Goal: Information Seeking & Learning: Learn about a topic

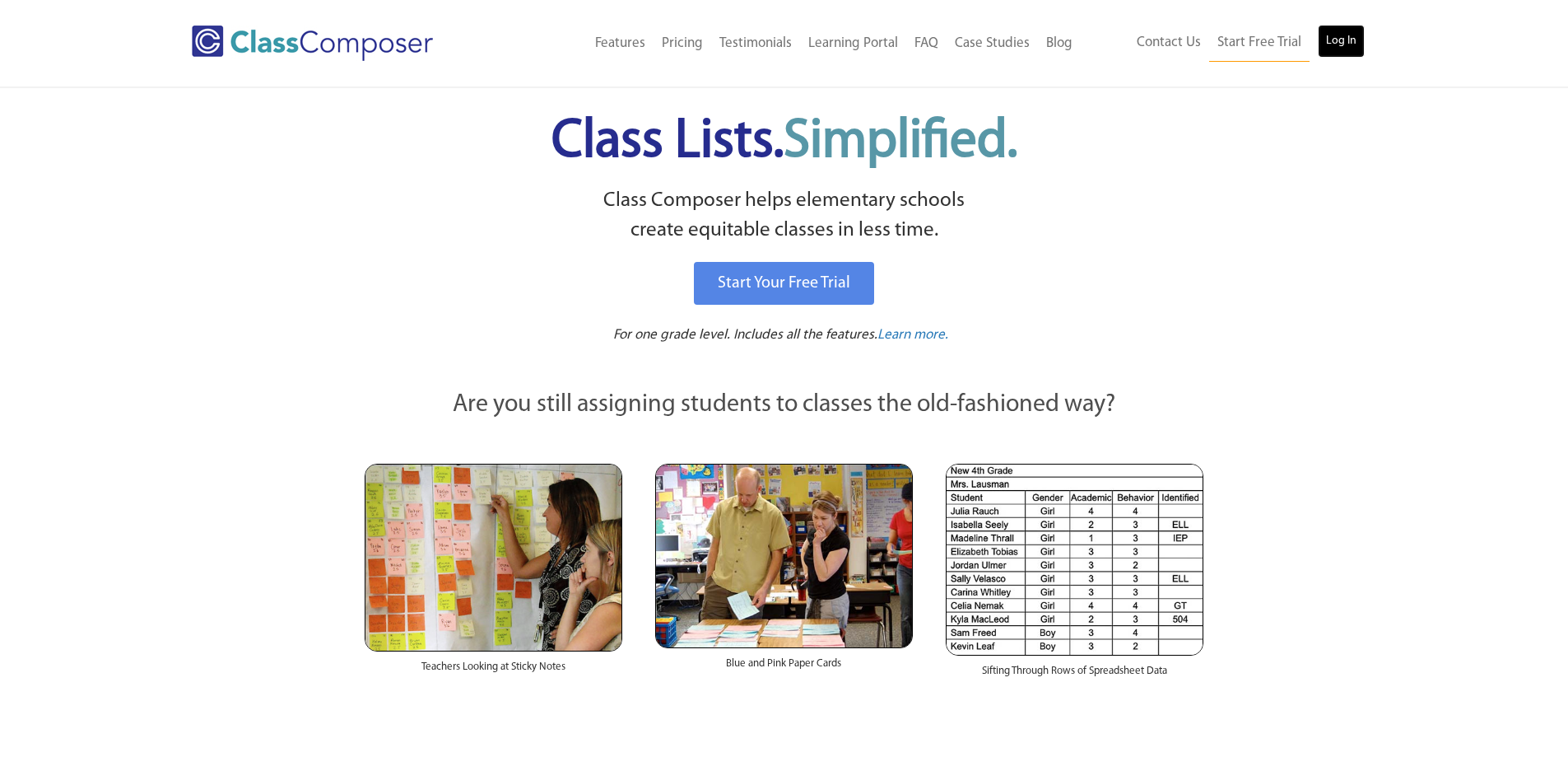
click at [1353, 49] on link "Log In" at bounding box center [1341, 41] width 47 height 33
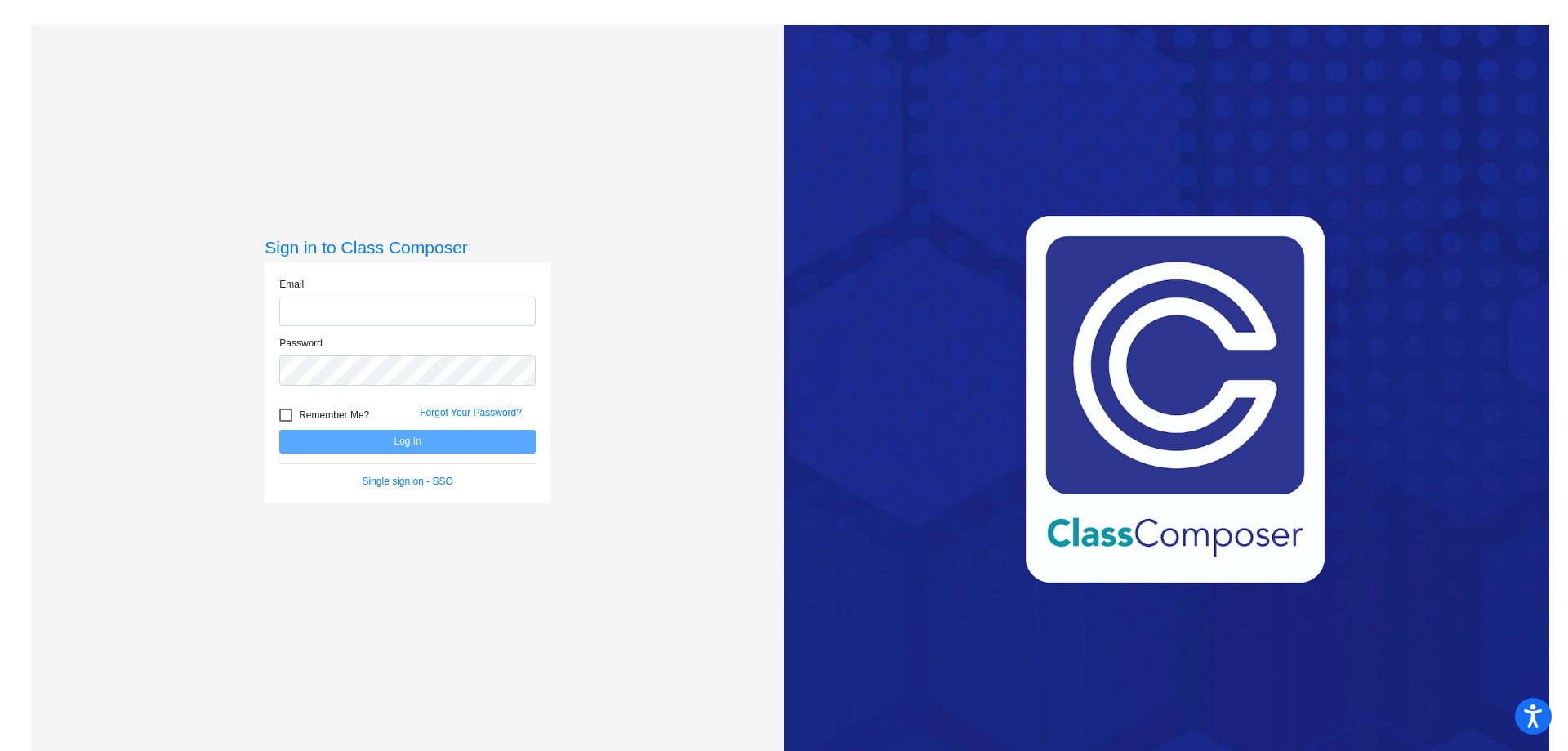
type input "[PERSON_NAME][EMAIL_ADDRESS][PERSON_NAME][DOMAIN_NAME]"
click at [492, 440] on button "Log In" at bounding box center [407, 441] width 256 height 23
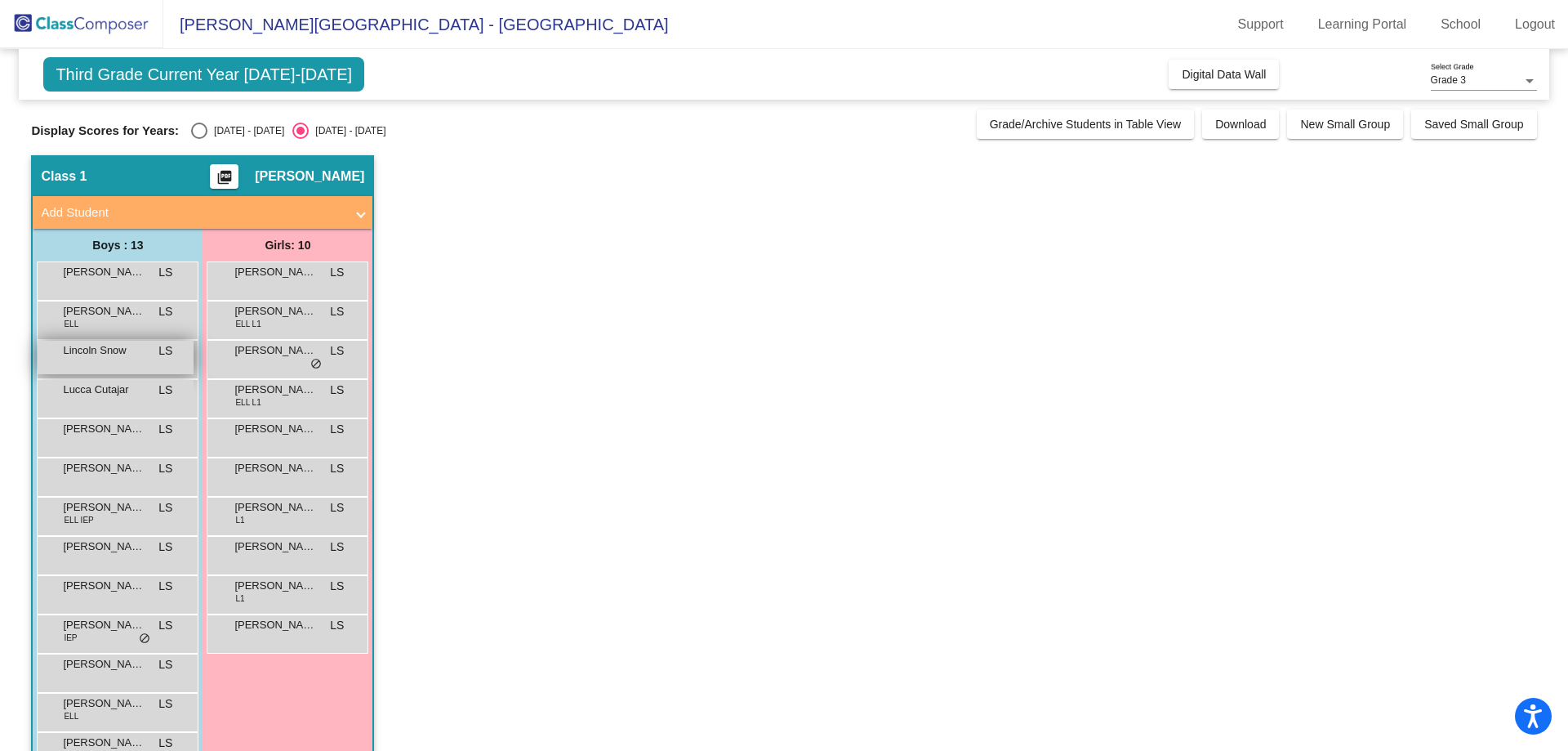
click at [121, 353] on span "Lincoln Snow" at bounding box center [104, 350] width 82 height 17
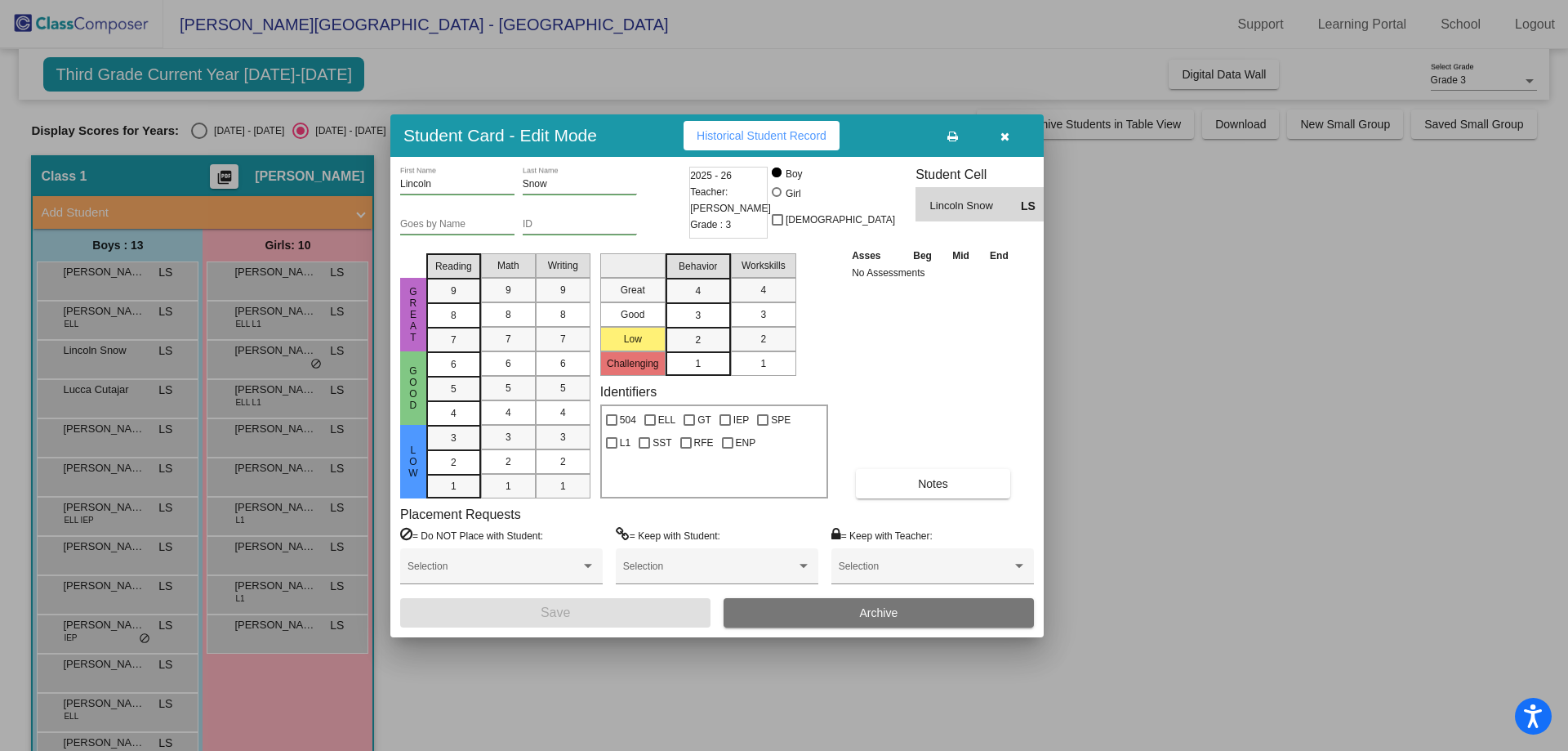
click at [778, 130] on span "Historical Student Record" at bounding box center [761, 134] width 130 height 13
click at [998, 135] on button "button" at bounding box center [1004, 135] width 53 height 29
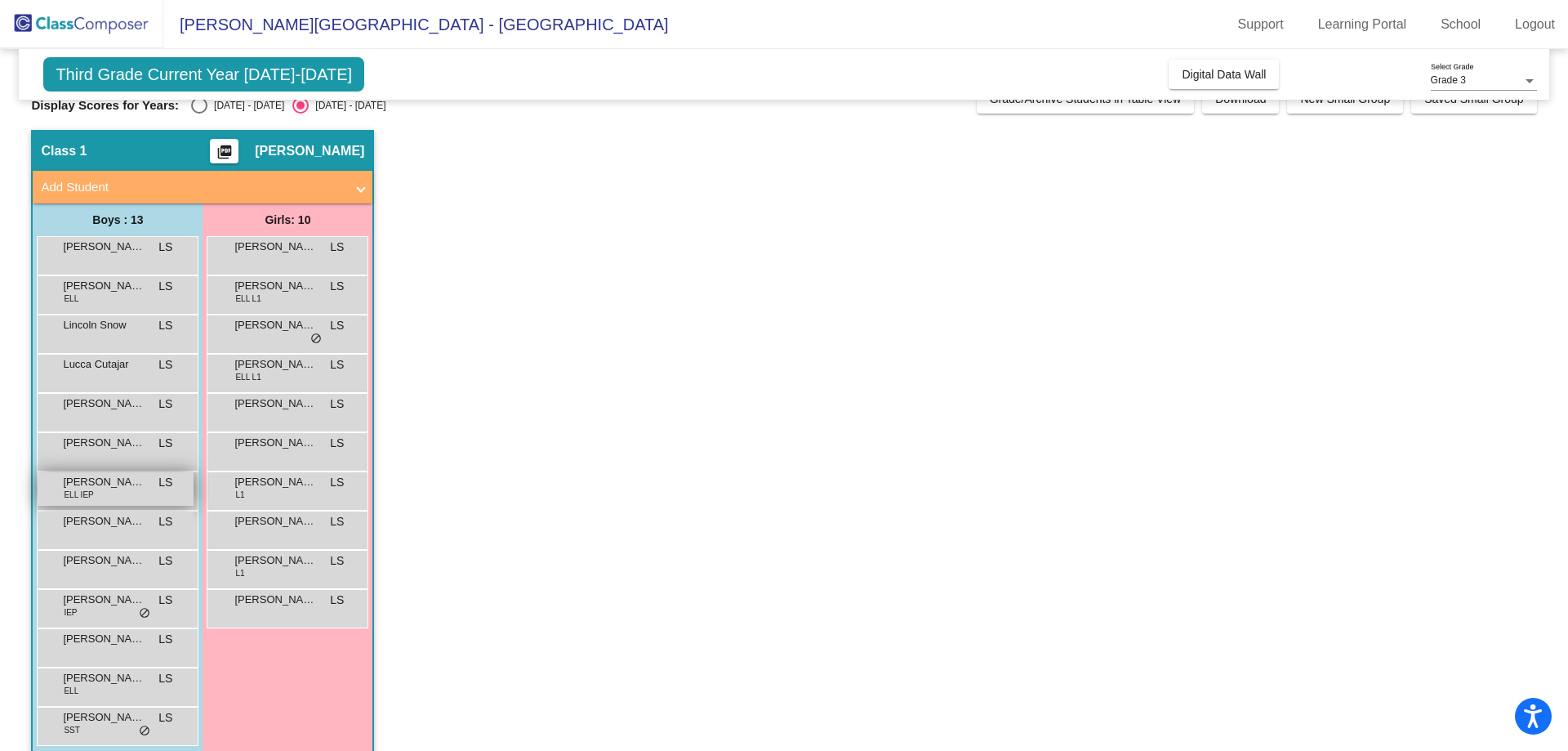
scroll to position [47, 0]
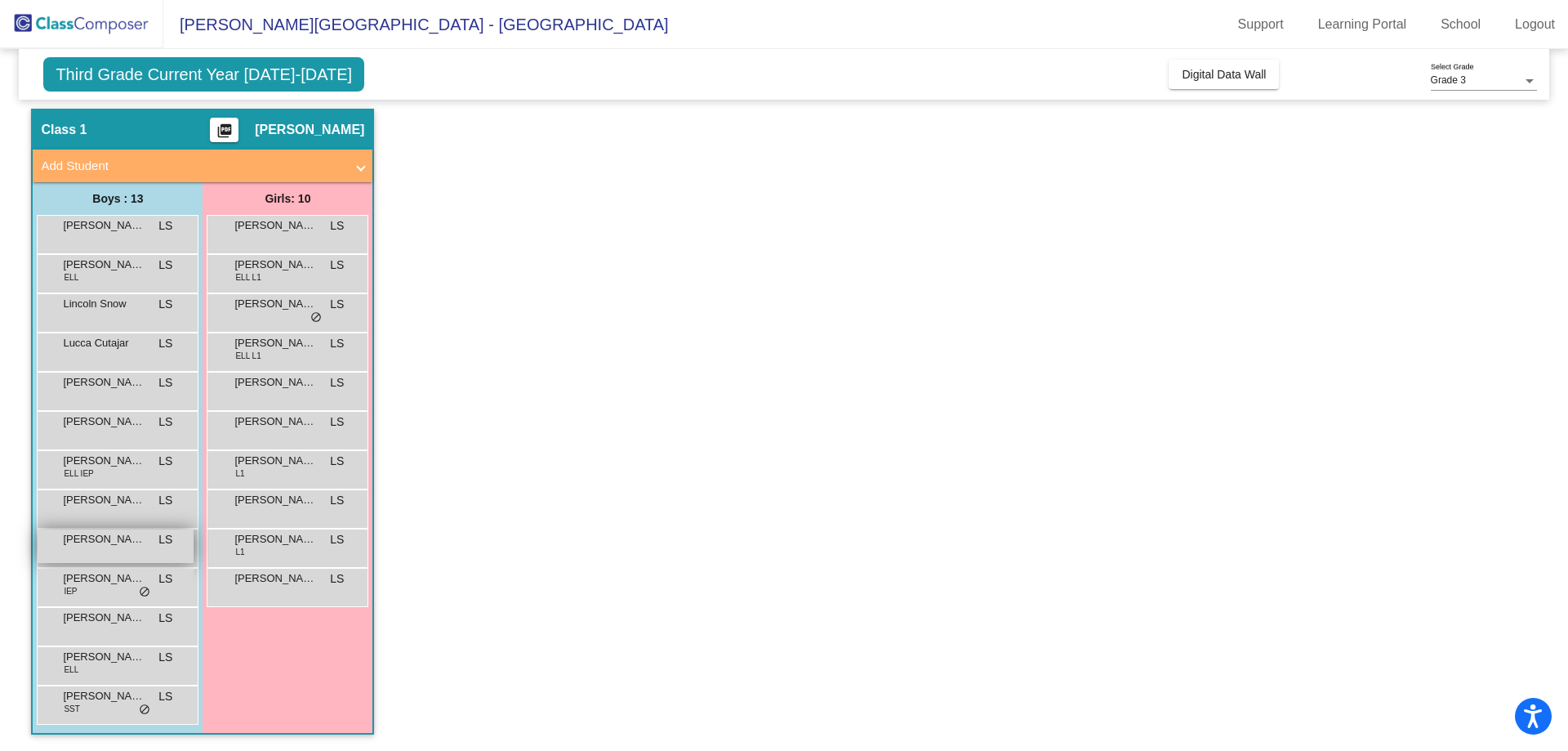
click at [107, 541] on span "Richard Johnson" at bounding box center [104, 539] width 82 height 17
click at [121, 548] on div "Richard Johnson LS lock do_not_disturb_alt" at bounding box center [116, 545] width 156 height 33
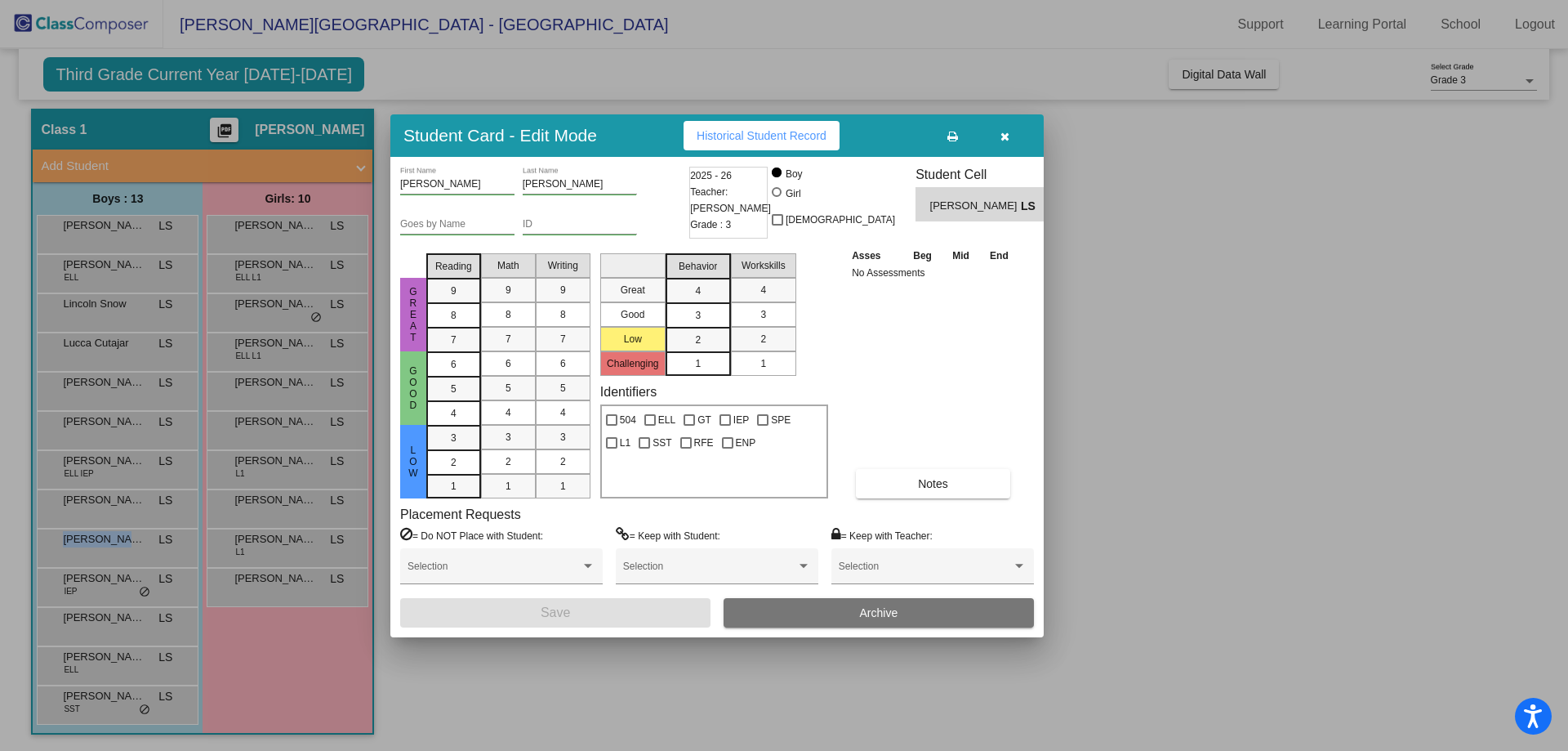
click at [783, 134] on span "Historical Student Record" at bounding box center [761, 134] width 130 height 13
click at [1004, 131] on icon "button" at bounding box center [1004, 136] width 9 height 12
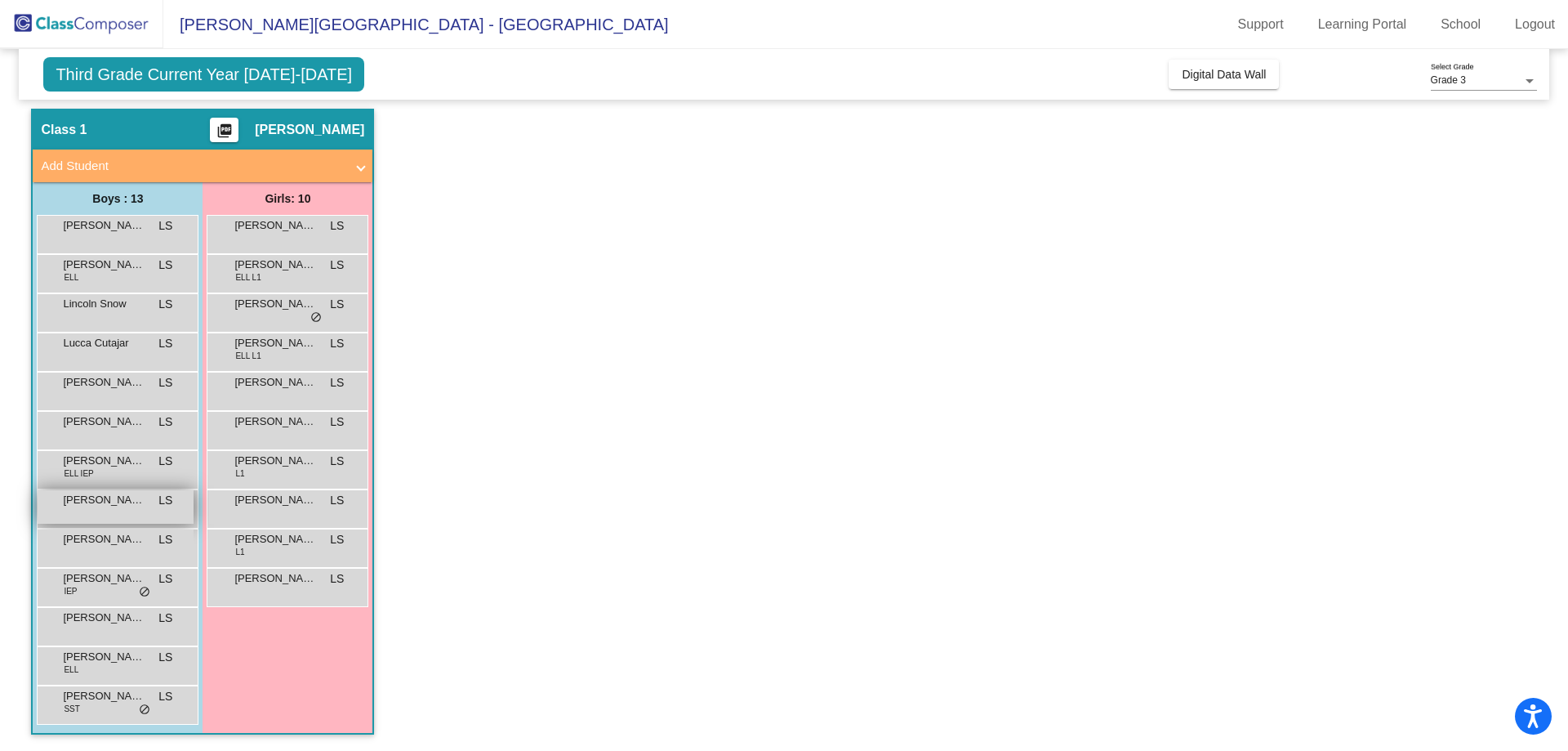
click at [104, 504] on span "Preston Rezner" at bounding box center [104, 500] width 82 height 17
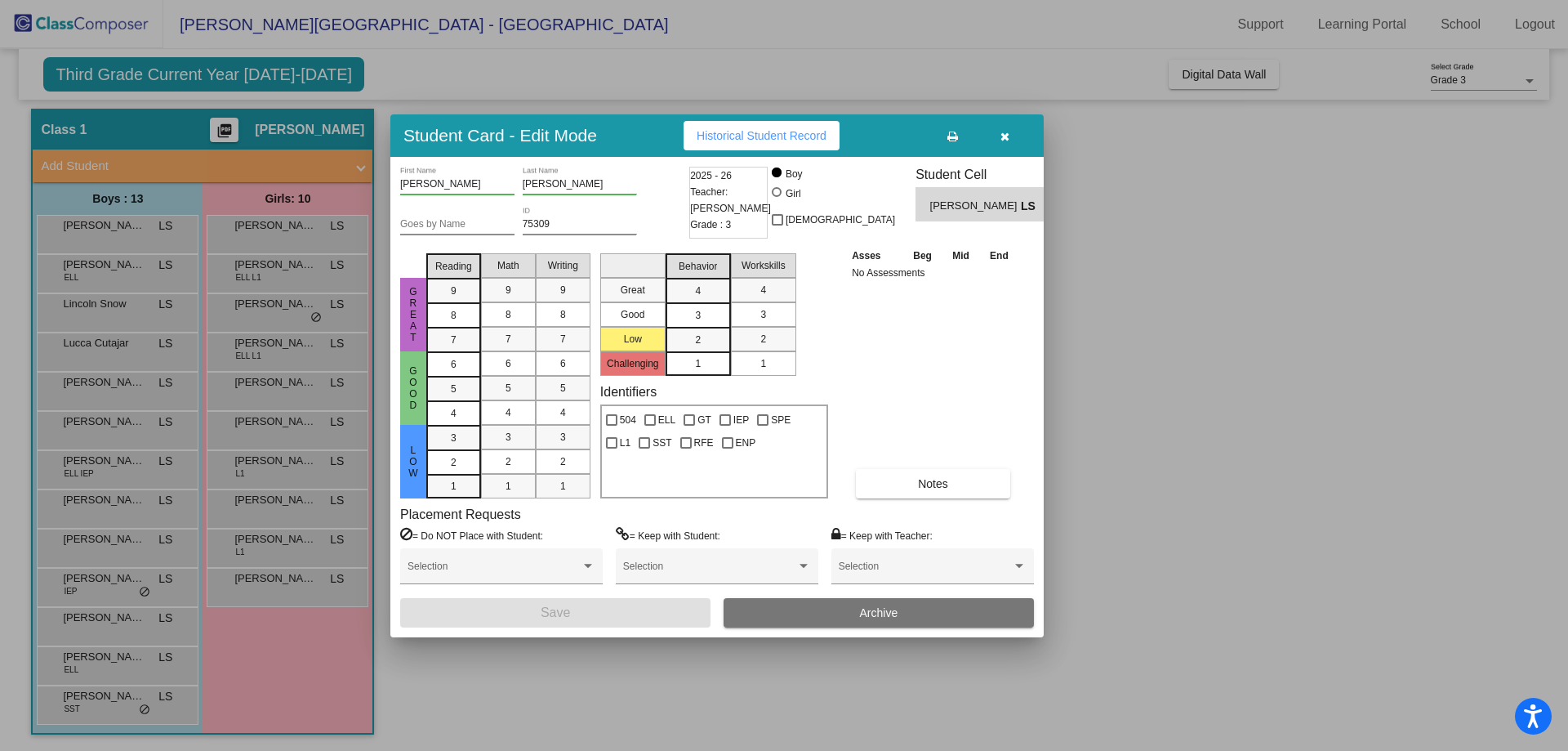
click at [103, 503] on div at bounding box center [784, 375] width 1568 height 751
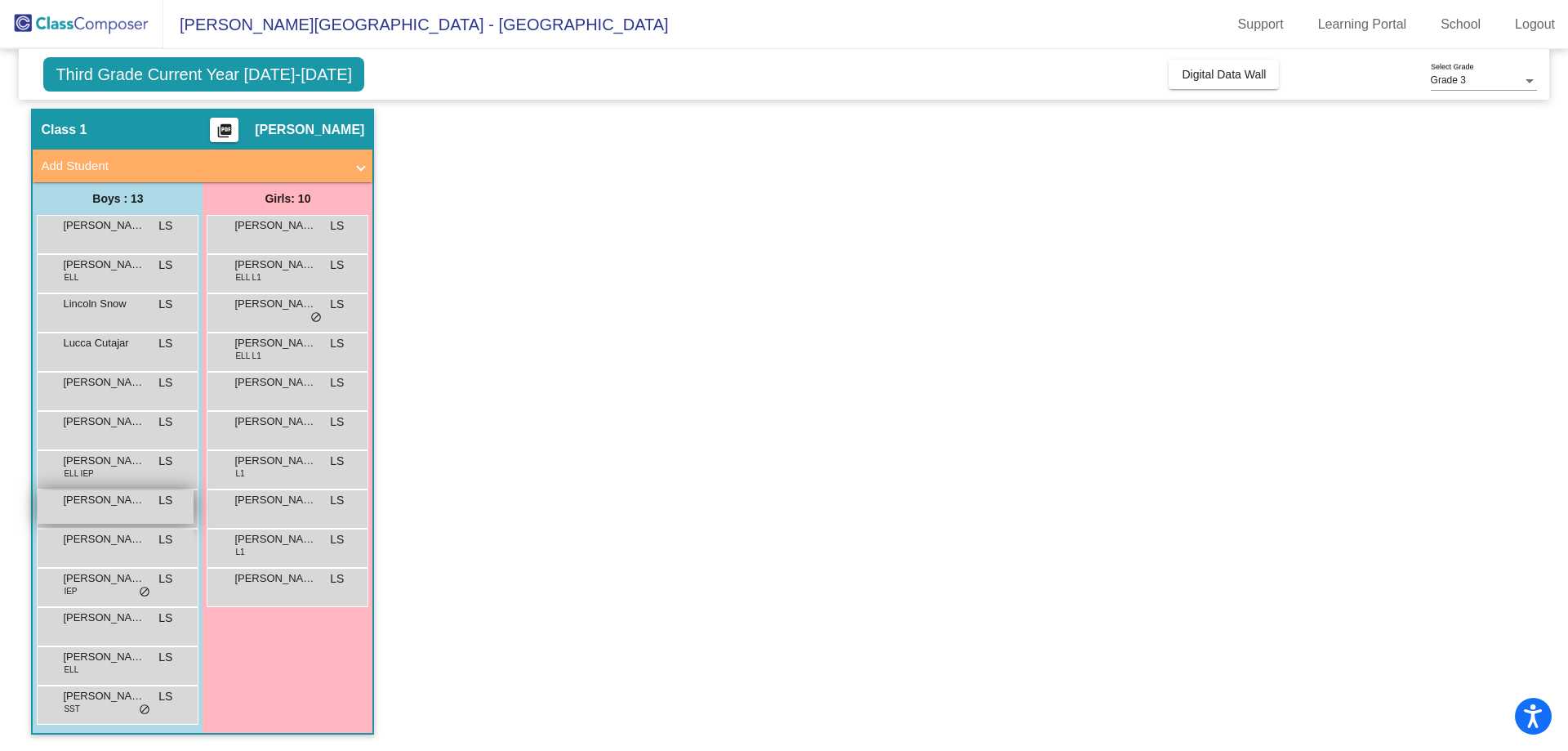
click at [102, 499] on span "Preston Rezner" at bounding box center [104, 500] width 82 height 17
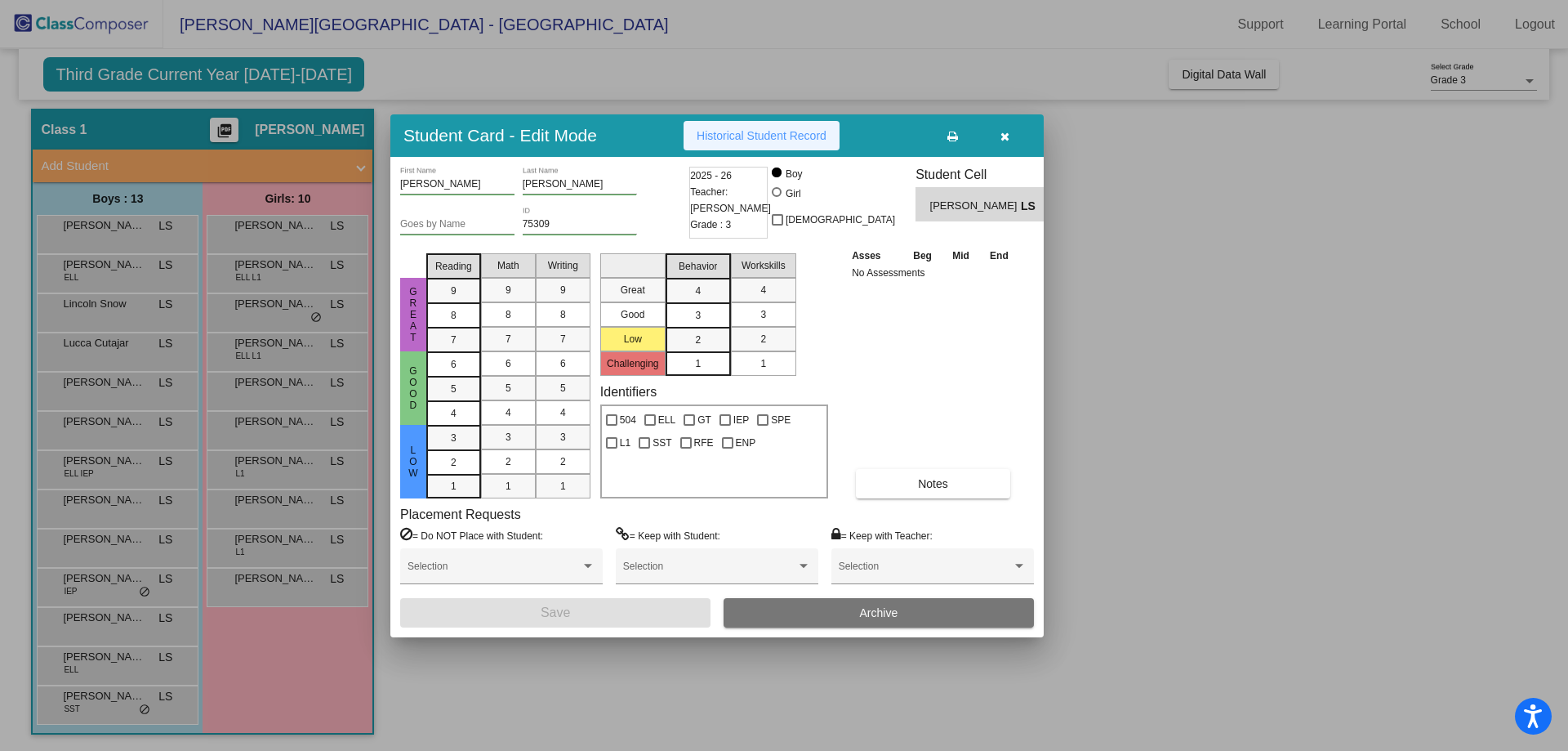
click at [794, 139] on span "Historical Student Record" at bounding box center [761, 134] width 130 height 13
click at [284, 593] on div at bounding box center [784, 375] width 1568 height 751
click at [285, 591] on div "Zayleana Espinoza LS lock do_not_disturb_alt" at bounding box center [287, 585] width 156 height 33
click at [785, 121] on button "Historical Student Record" at bounding box center [762, 135] width 156 height 29
